Goal: Communication & Community: Answer question/provide support

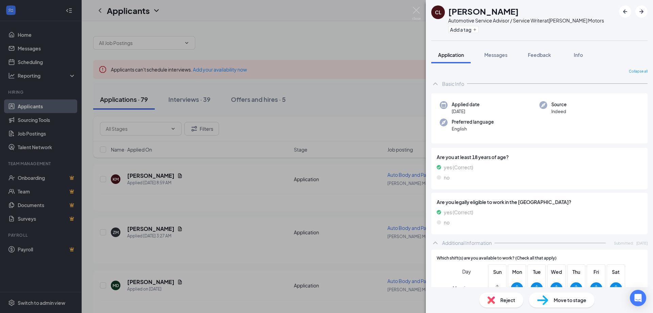
click at [324, 48] on div "CL [PERSON_NAME] Automotive Service Advisor / Service Writer at [PERSON_NAME] M…" at bounding box center [326, 156] width 653 height 313
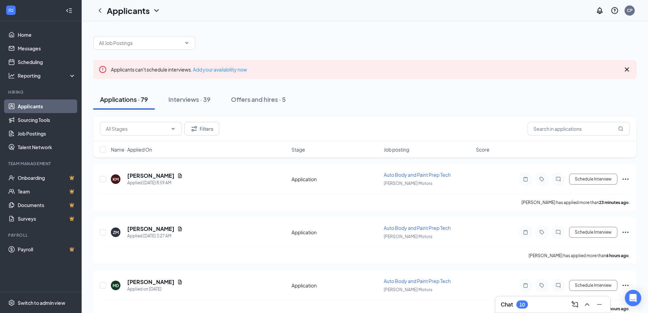
click at [34, 107] on link "Applicants" at bounding box center [47, 106] width 58 height 14
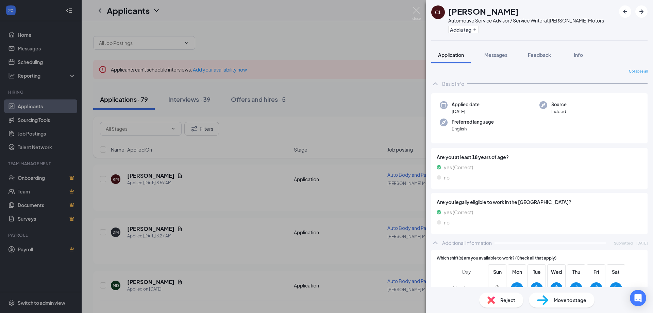
click at [346, 68] on div "CL [PERSON_NAME] Automotive Service Advisor / Service Writer at [PERSON_NAME] M…" at bounding box center [326, 156] width 653 height 313
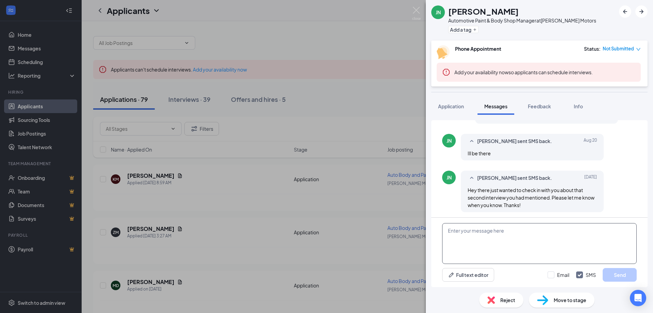
click at [465, 235] on textarea at bounding box center [539, 243] width 195 height 41
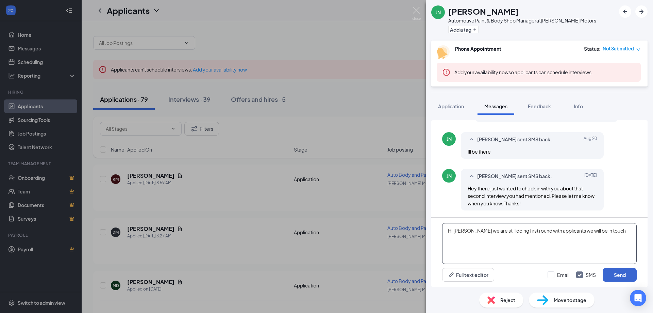
type textarea "HI Jason we are still doing first round with applicants we will be in touch"
click at [616, 274] on button "Send" at bounding box center [620, 275] width 34 height 14
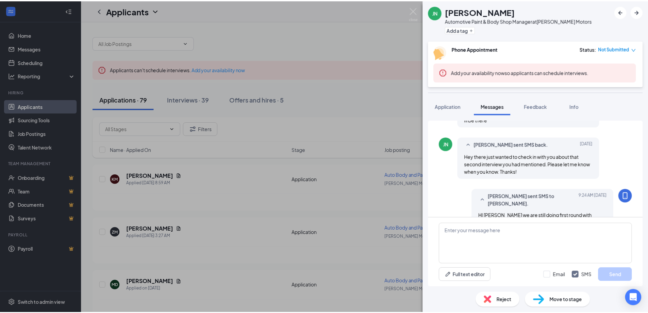
scroll to position [391, 0]
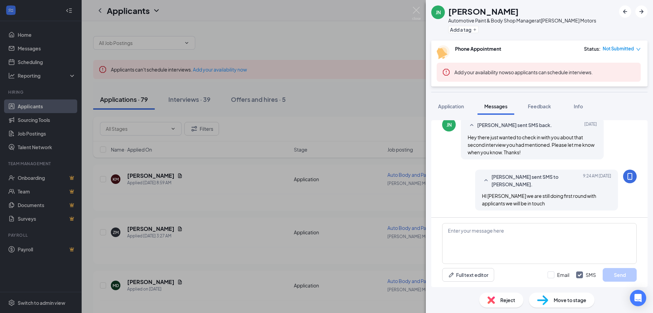
click at [365, 52] on div "JN Jason Nordstrom Automotive Paint & Body Shop Manager at McCloskey Motors Add…" at bounding box center [326, 156] width 653 height 313
